Goal: Complete application form: Complete application form

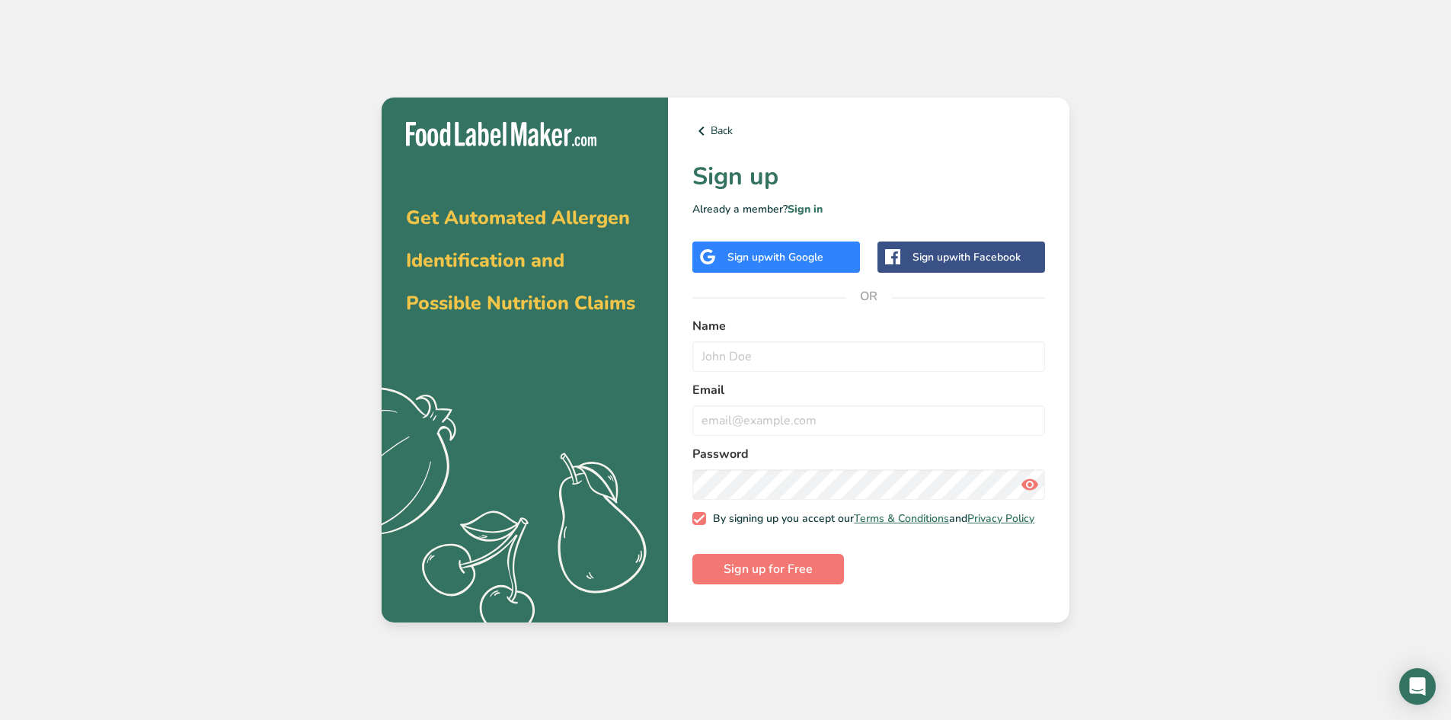
click at [813, 256] on span "with Google" at bounding box center [793, 257] width 59 height 14
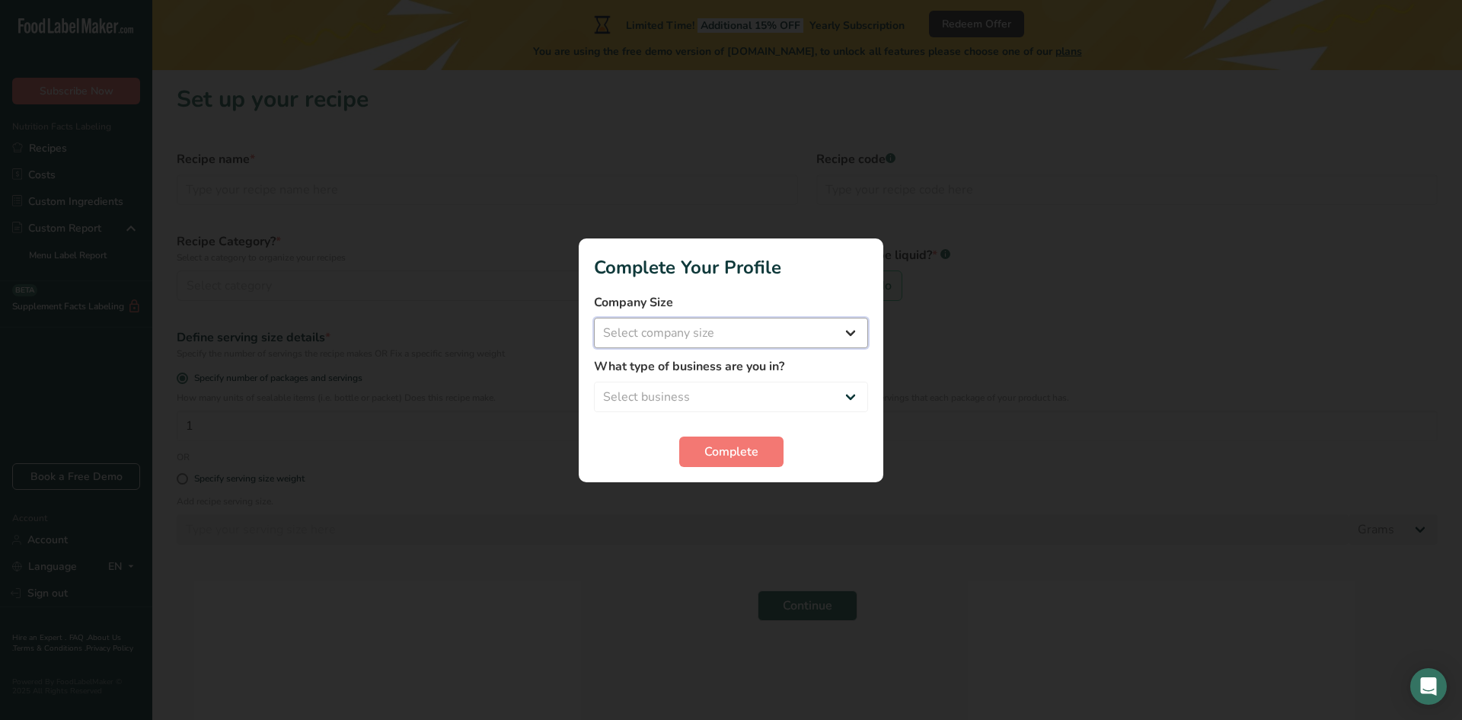
click at [724, 347] on select "Select company size Fewer than 10 Employees 10 to 50 Employees 51 to 500 Employ…" at bounding box center [731, 333] width 274 height 30
click at [860, 283] on section "Complete Your Profile Company Size Select company size Fewer than 10 Employees …" at bounding box center [731, 360] width 305 height 244
click at [733, 453] on span "Complete" at bounding box center [731, 451] width 54 height 18
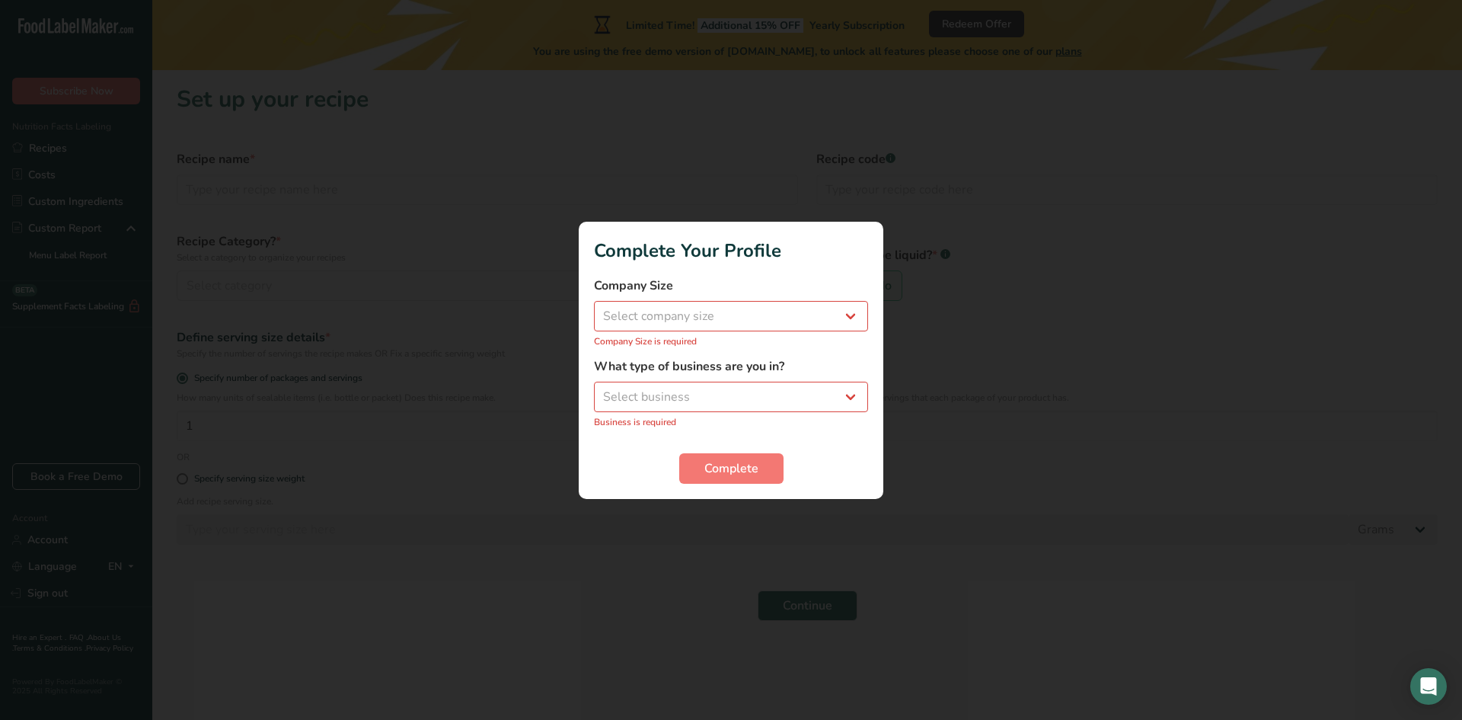
click at [991, 400] on div at bounding box center [731, 360] width 1462 height 720
click at [976, 405] on div at bounding box center [731, 360] width 1462 height 720
click at [716, 335] on p "Company Size is required" at bounding box center [731, 341] width 274 height 14
click at [720, 322] on select "Select company size Fewer than 10 Employees 10 to 50 Employees 51 to 500 Employ…" at bounding box center [731, 316] width 274 height 30
click at [594, 308] on select "Select company size Fewer than 10 Employees 10 to 50 Employees 51 to 500 Employ…" at bounding box center [731, 316] width 274 height 30
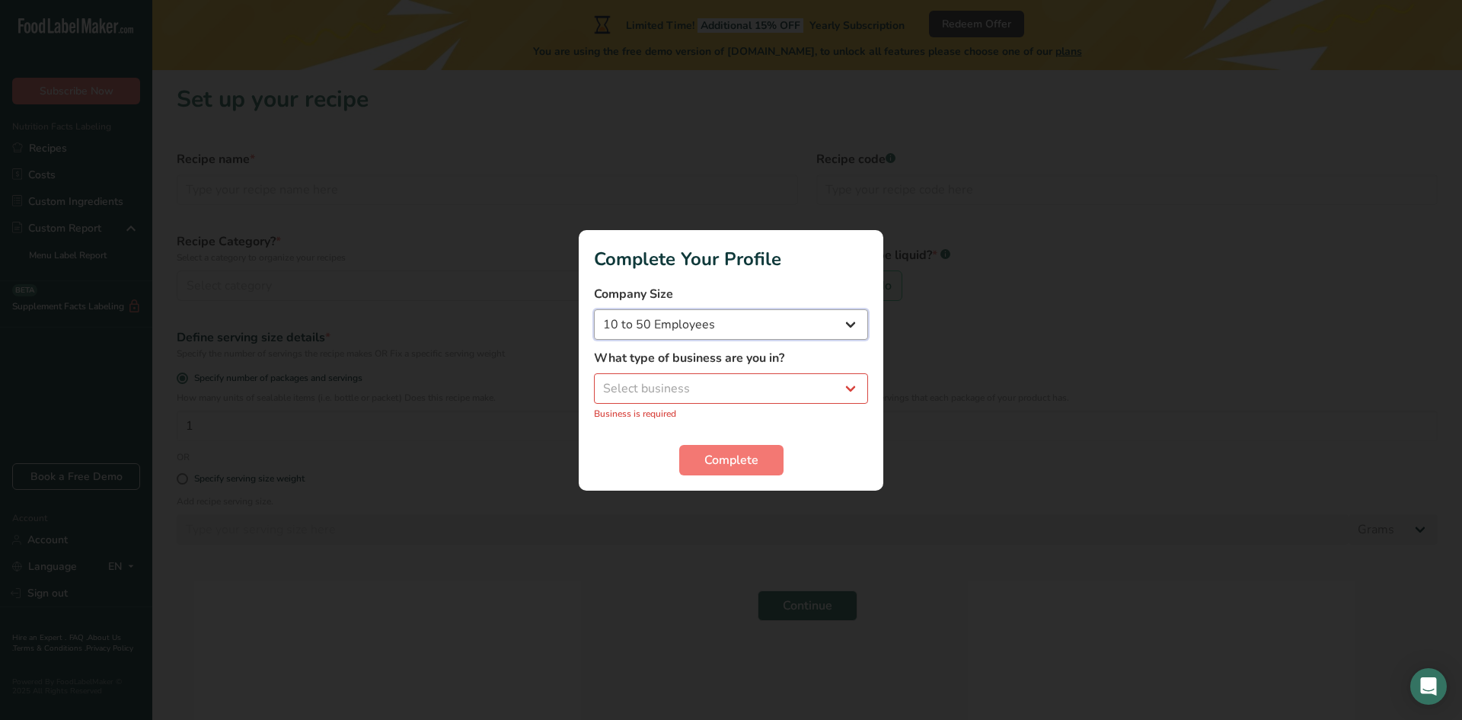
click at [701, 327] on select "Fewer than 10 Employees 10 to 50 Employees 51 to 500 Employees Over 500 Employe…" at bounding box center [731, 324] width 274 height 30
select select "1"
click at [594, 309] on select "Fewer than 10 Employees 10 to 50 Employees 51 to 500 Employees Over 500 Employe…" at bounding box center [731, 324] width 274 height 30
click at [702, 376] on select "Select business Packaged Food Manufacturer Restaurant & Cafe Bakery Meal Plans …" at bounding box center [731, 388] width 274 height 30
select select "8"
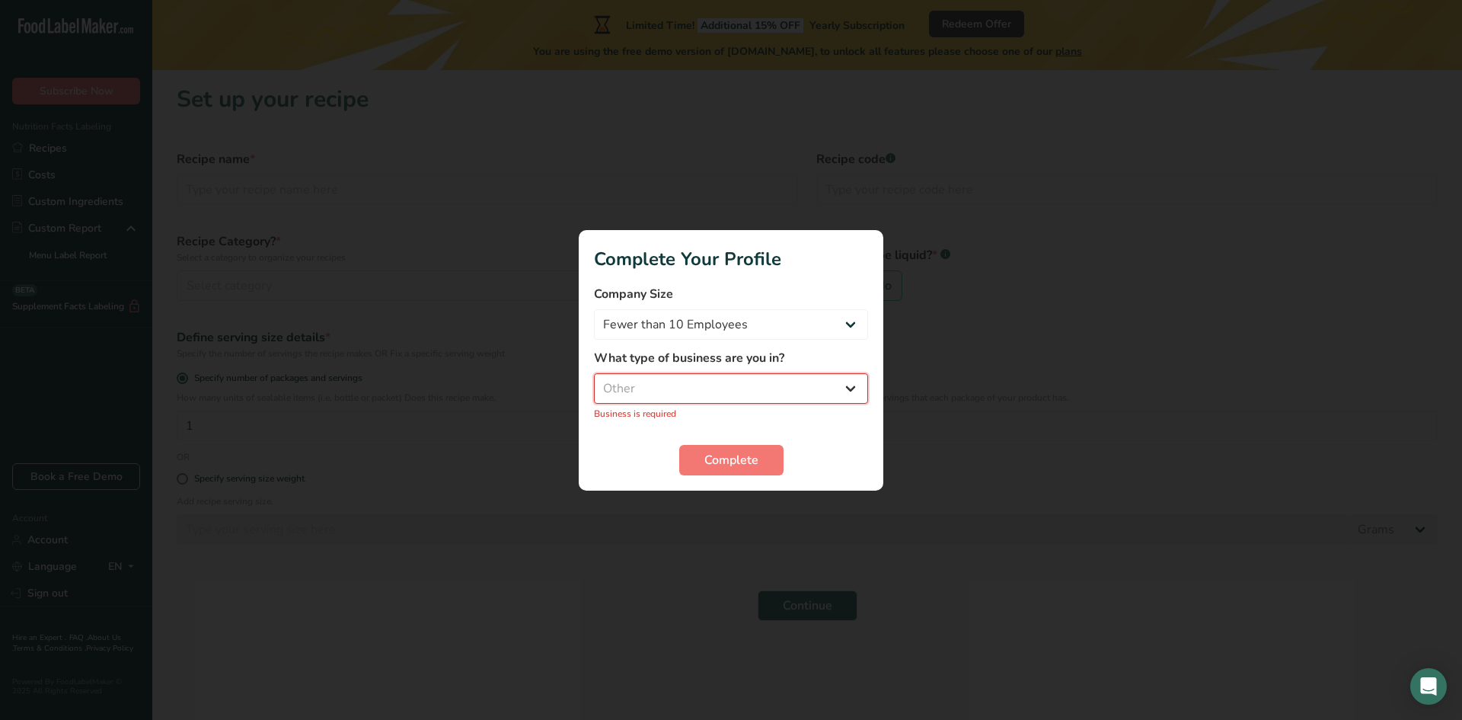
click at [594, 381] on select "Select business Packaged Food Manufacturer Restaurant & Cafe Bakery Meal Plans …" at bounding box center [731, 388] width 274 height 30
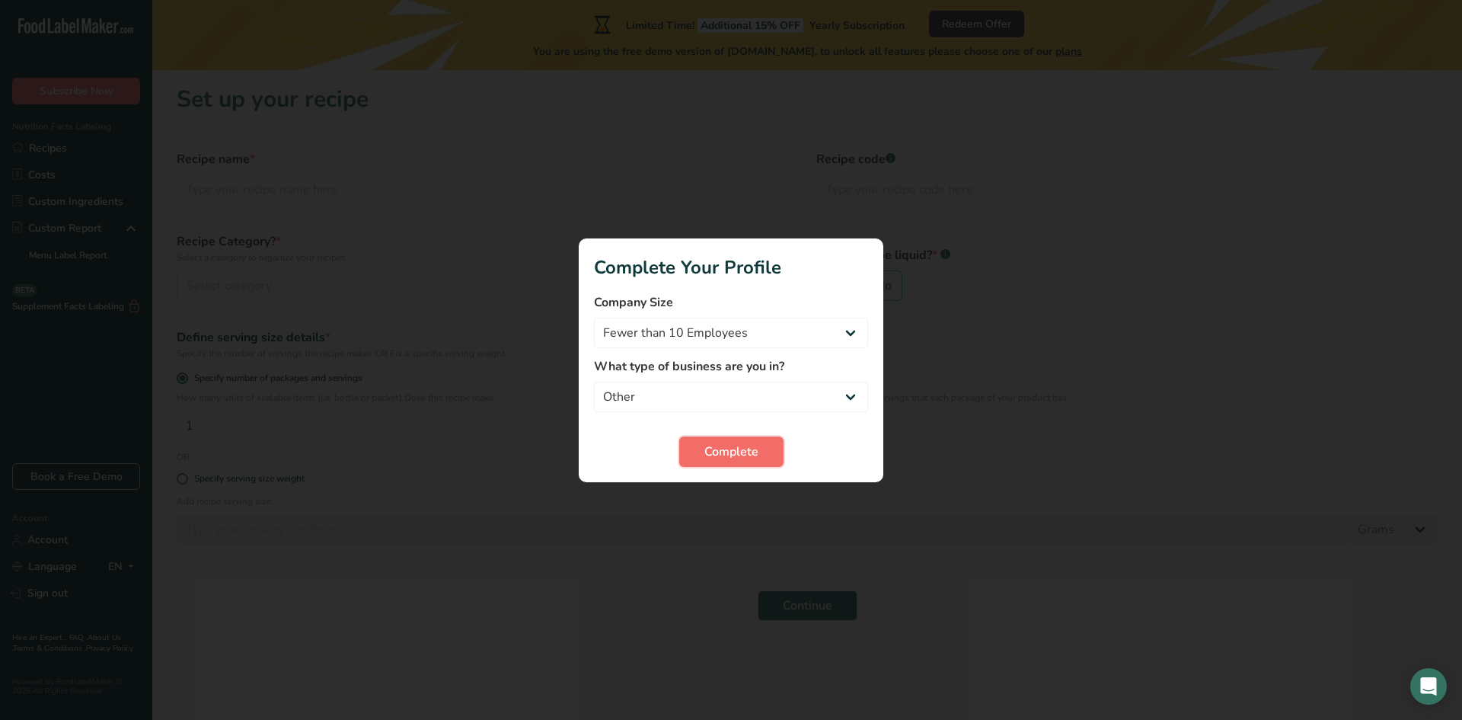
click at [722, 457] on span "Complete" at bounding box center [731, 451] width 54 height 18
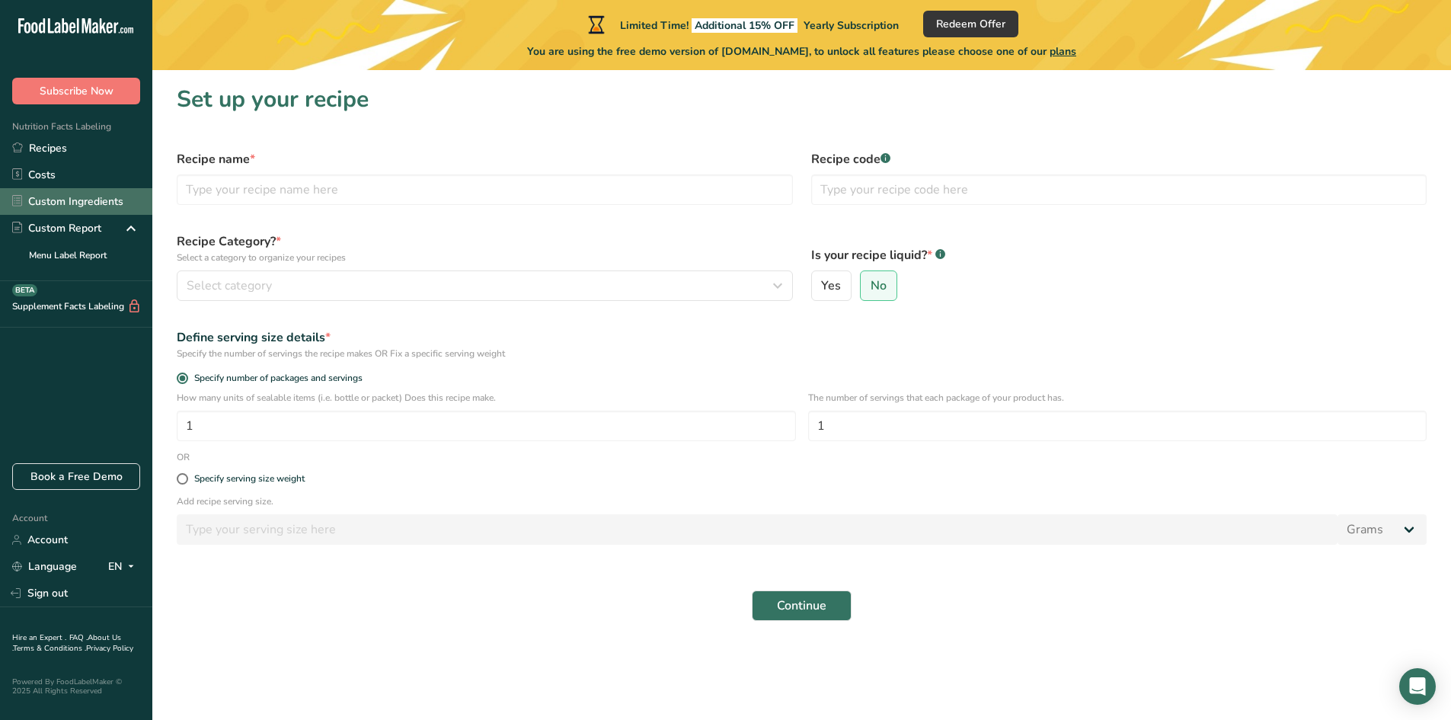
click at [86, 201] on link "Custom Ingredients" at bounding box center [76, 201] width 152 height 27
